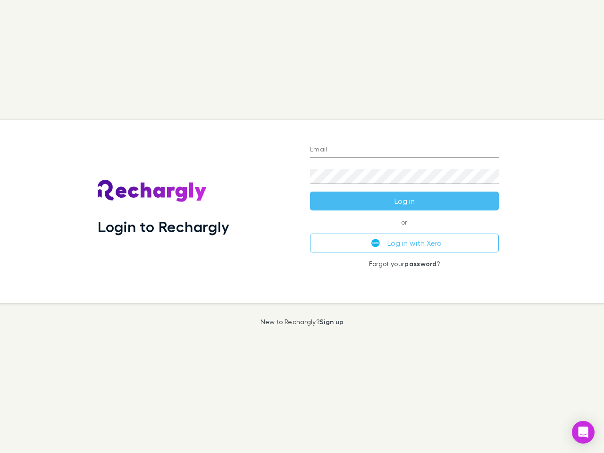
click at [302, 227] on div "Login to Rechargly" at bounding box center [196, 211] width 212 height 183
click at [404, 150] on input "Email" at bounding box center [404, 150] width 189 height 15
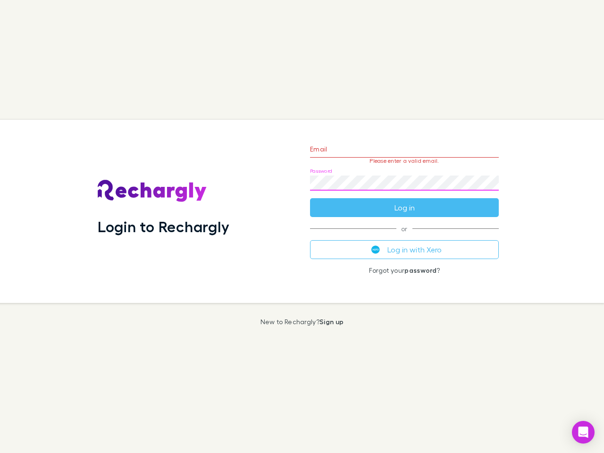
click at [404, 201] on form "Email Please enter a valid email. Password Log in" at bounding box center [404, 176] width 189 height 82
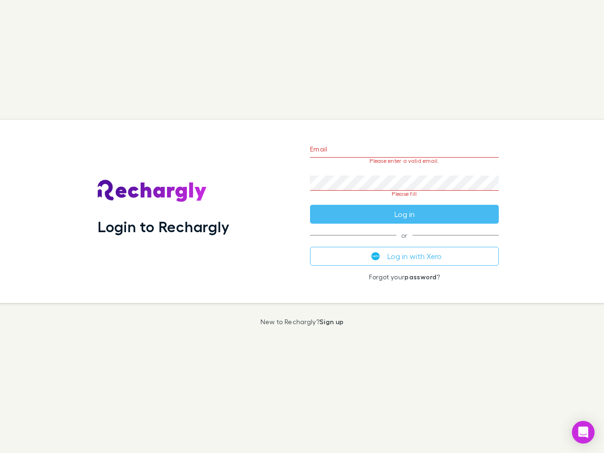
click at [404, 243] on div "Email Please enter a valid email. Password Please fill Log in or Log in with Xe…" at bounding box center [405, 211] width 204 height 183
click at [583, 432] on icon "Open Intercom Messenger" at bounding box center [584, 432] width 10 height 11
